Goal: Transaction & Acquisition: Obtain resource

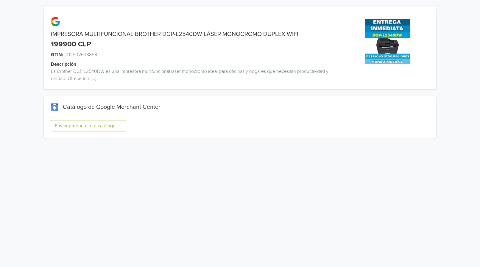
click at [94, 129] on button "Enviar producto a tu catálogo" at bounding box center [88, 125] width 75 height 11
click at [95, 125] on button "Enviar producto a tu catálogo" at bounding box center [88, 125] width 75 height 11
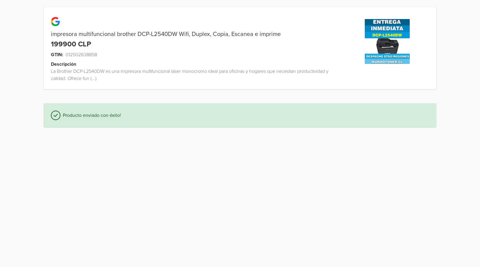
click at [83, 53] on span "012502638858" at bounding box center [81, 54] width 32 height 7
copy span "012502638858"
